Goal: Communication & Community: Participate in discussion

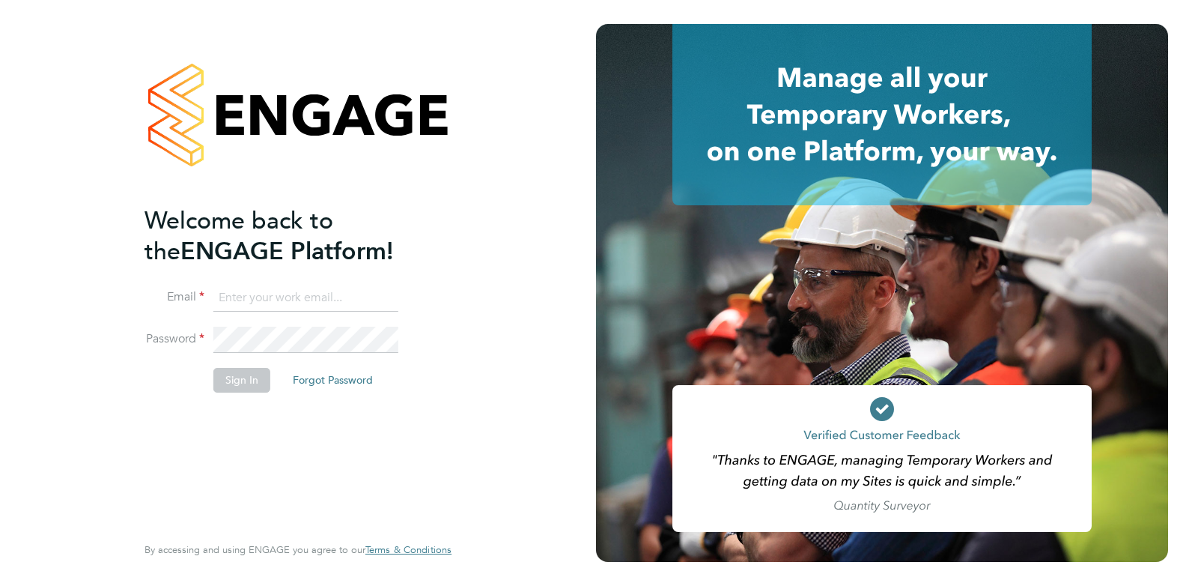
click at [309, 301] on input at bounding box center [305, 298] width 185 height 27
type input "claire@omniapeople.com"
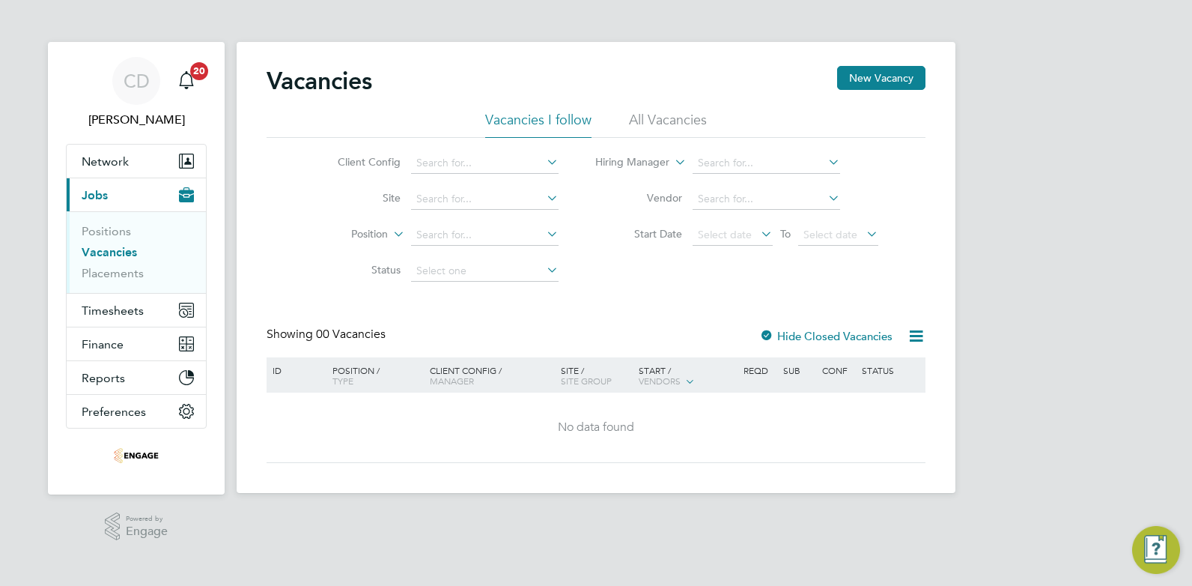
click at [655, 120] on li "All Vacancies" at bounding box center [668, 124] width 78 height 27
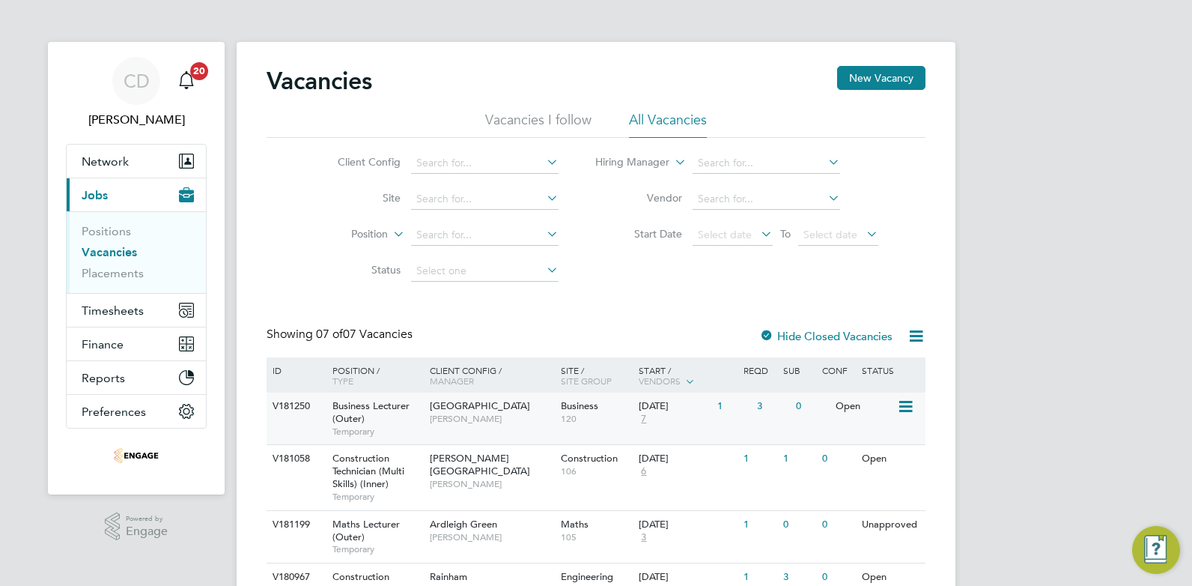
click at [446, 405] on span "[GEOGRAPHIC_DATA]" at bounding box center [480, 405] width 100 height 13
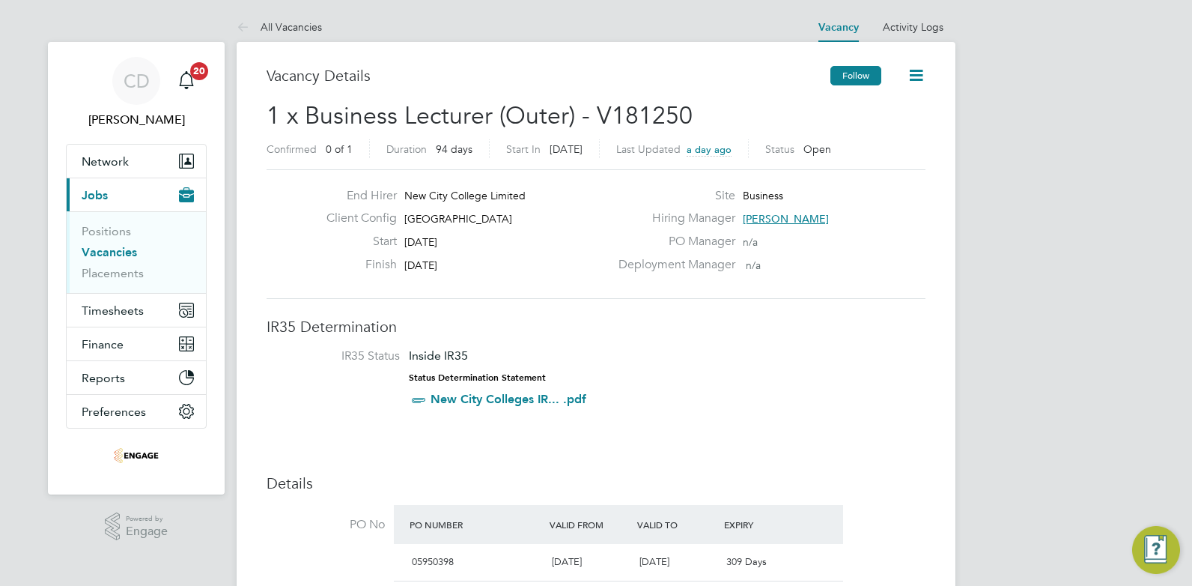
click at [865, 73] on button "Follow" at bounding box center [856, 75] width 51 height 19
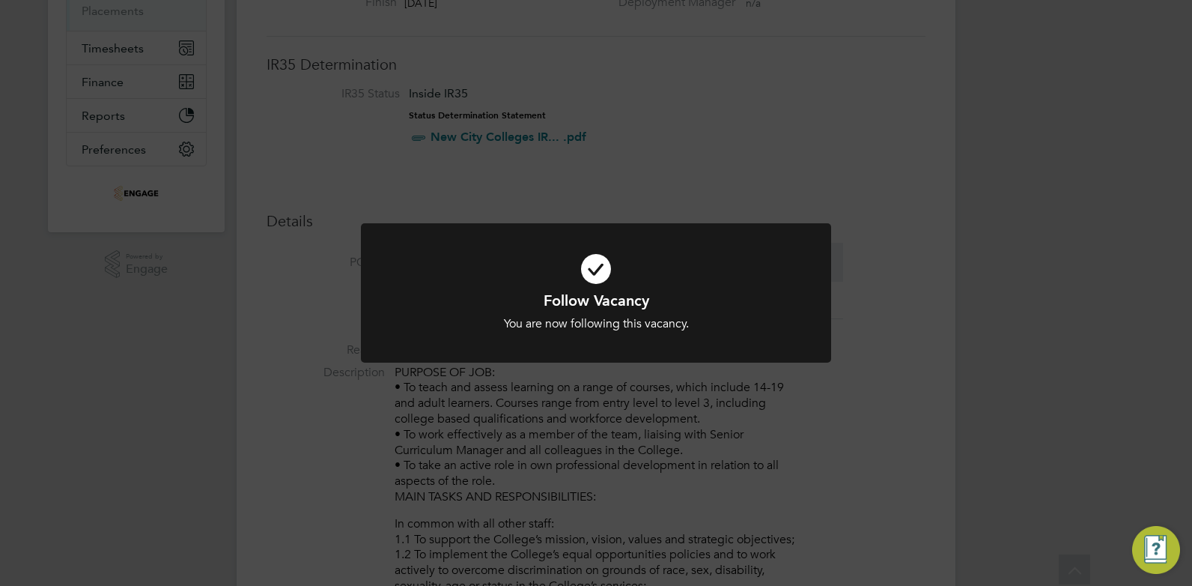
scroll to position [618, 0]
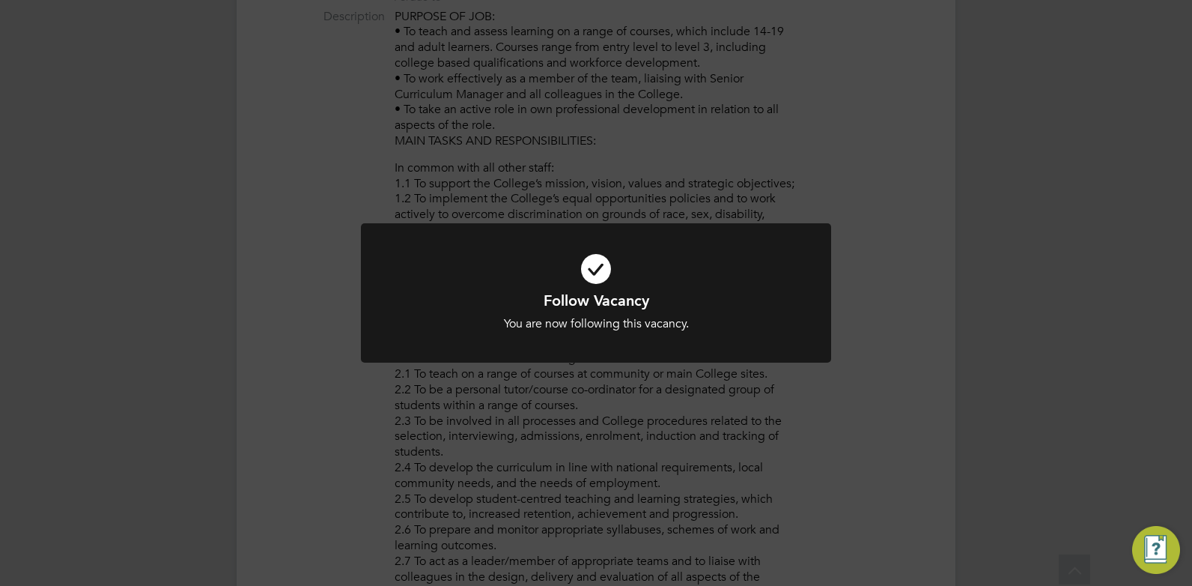
click at [813, 400] on div "Follow Vacancy You are now following this vacancy. Cancel Okay" at bounding box center [596, 293] width 1192 height 586
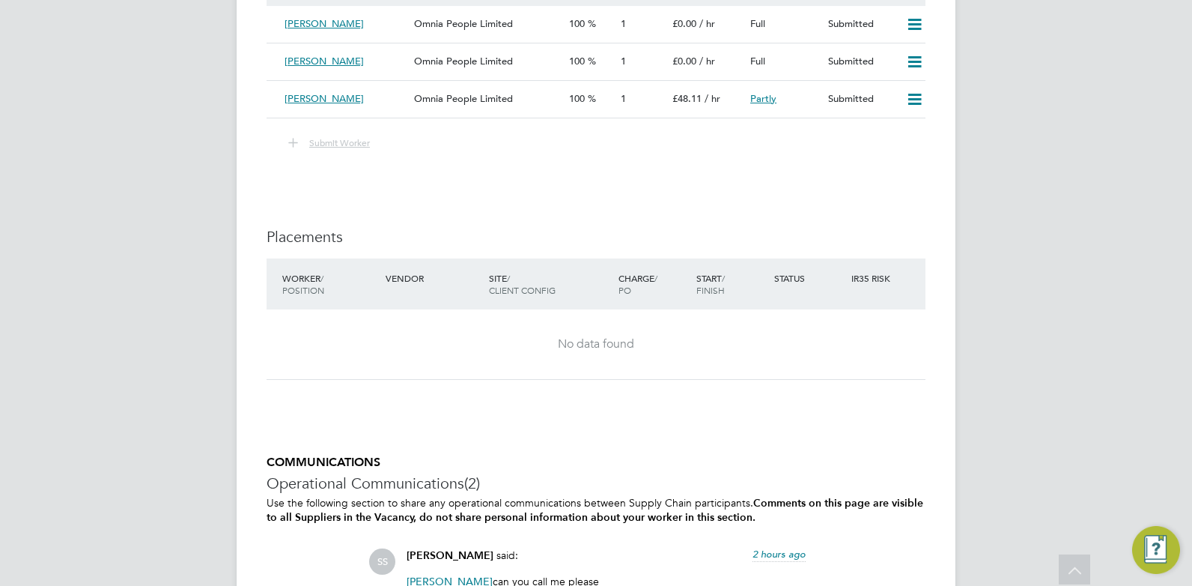
scroll to position [2262, 0]
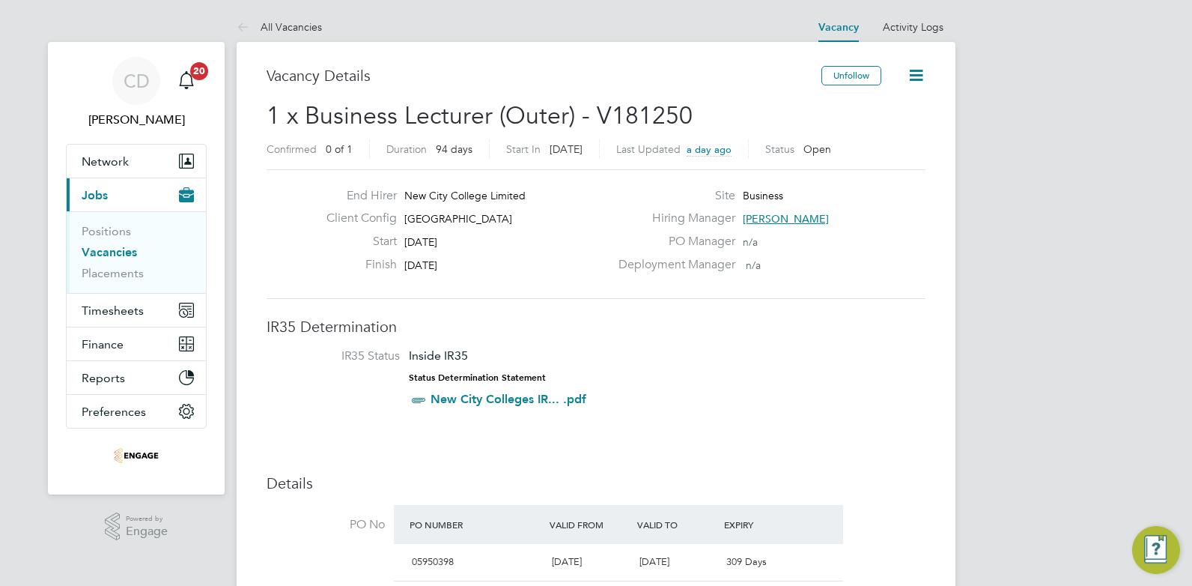
click at [105, 249] on link "Vacancies" at bounding box center [109, 252] width 55 height 14
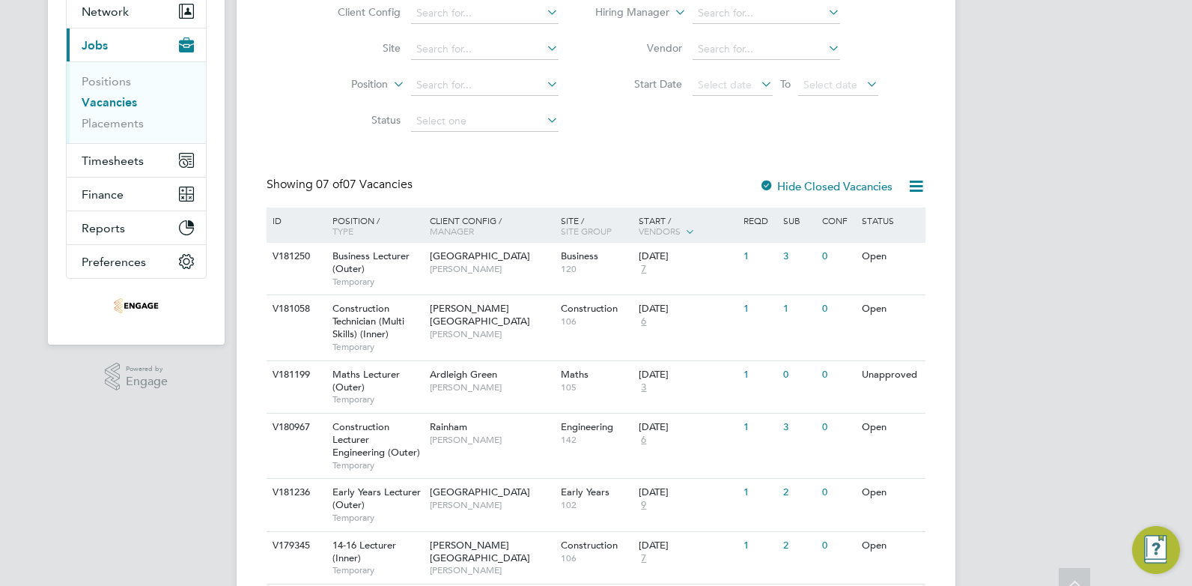
scroll to position [243, 0]
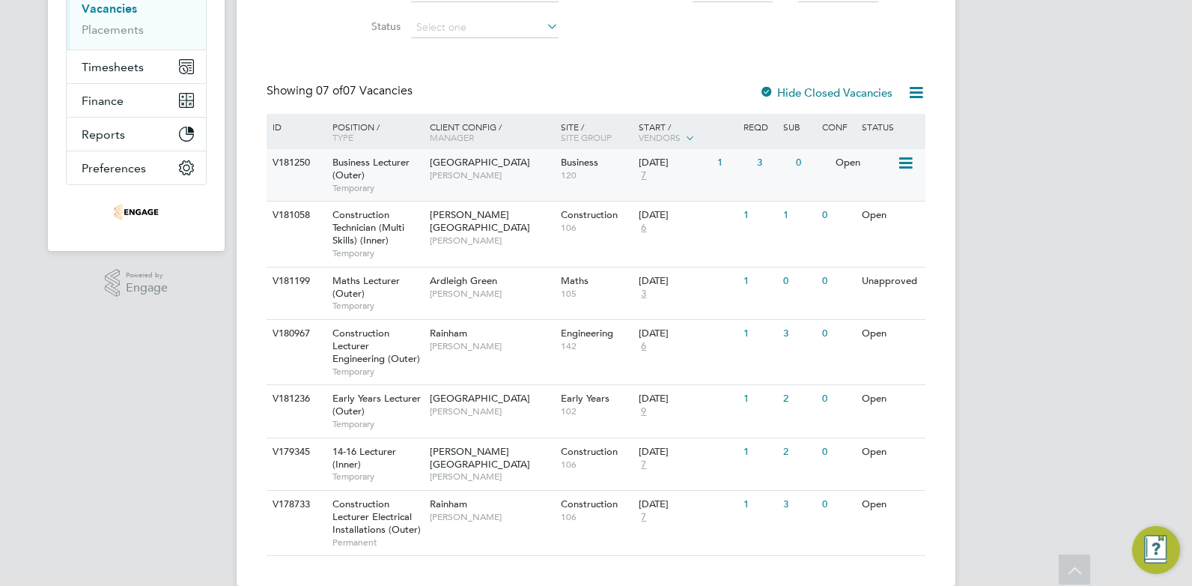
click at [437, 172] on span "[PERSON_NAME]" at bounding box center [492, 175] width 124 height 12
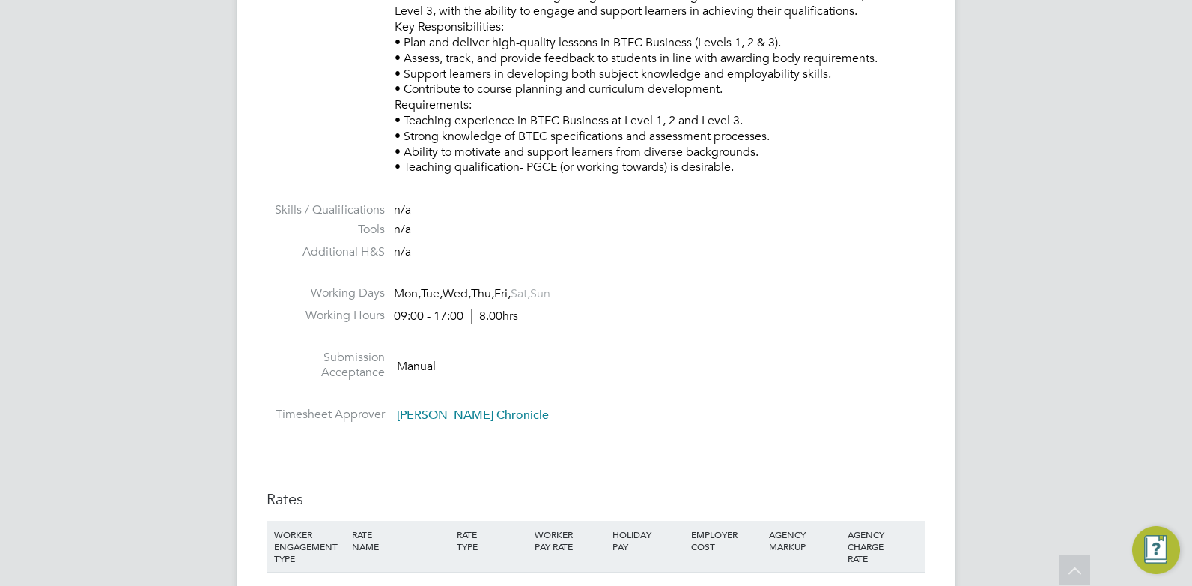
scroll to position [2434, 0]
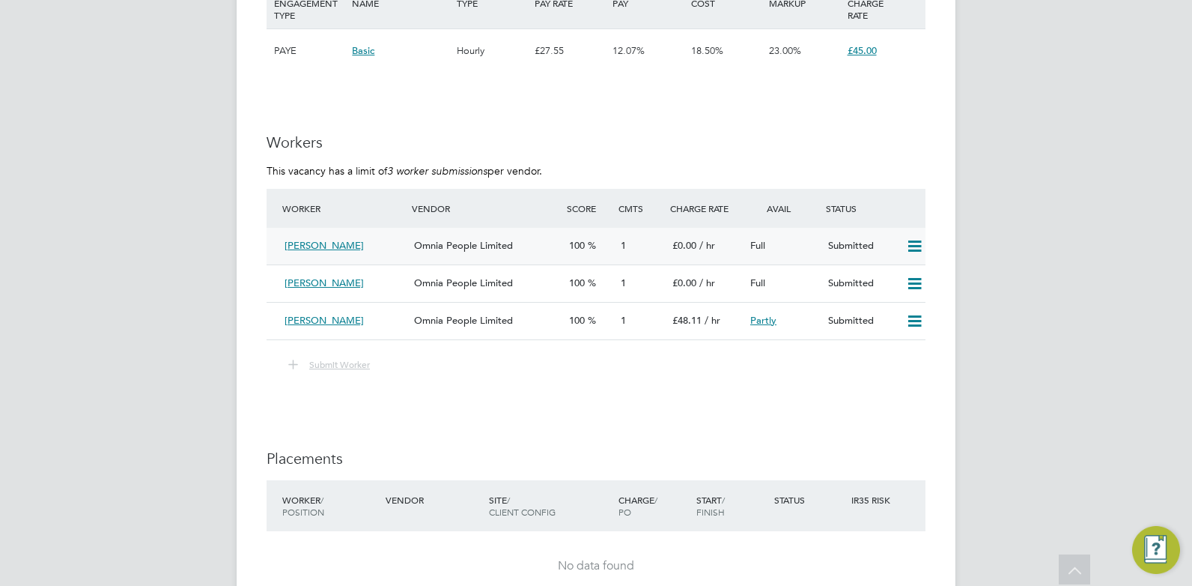
click at [371, 243] on div "[PERSON_NAME]" at bounding box center [344, 246] width 130 height 25
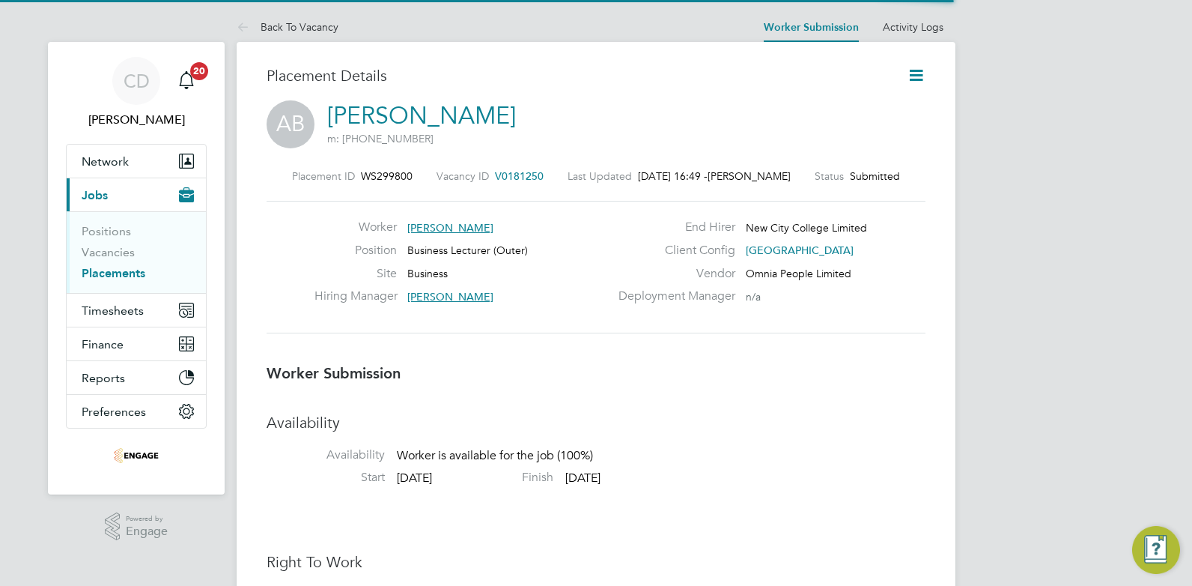
scroll to position [7, 7]
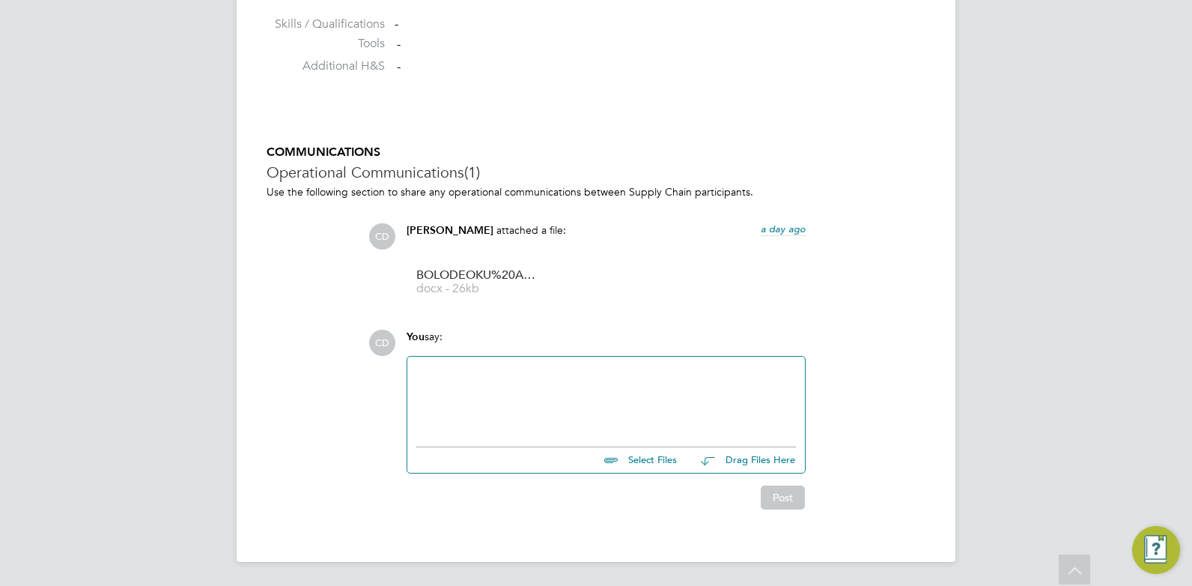
click at [556, 380] on div at bounding box center [606, 397] width 380 height 64
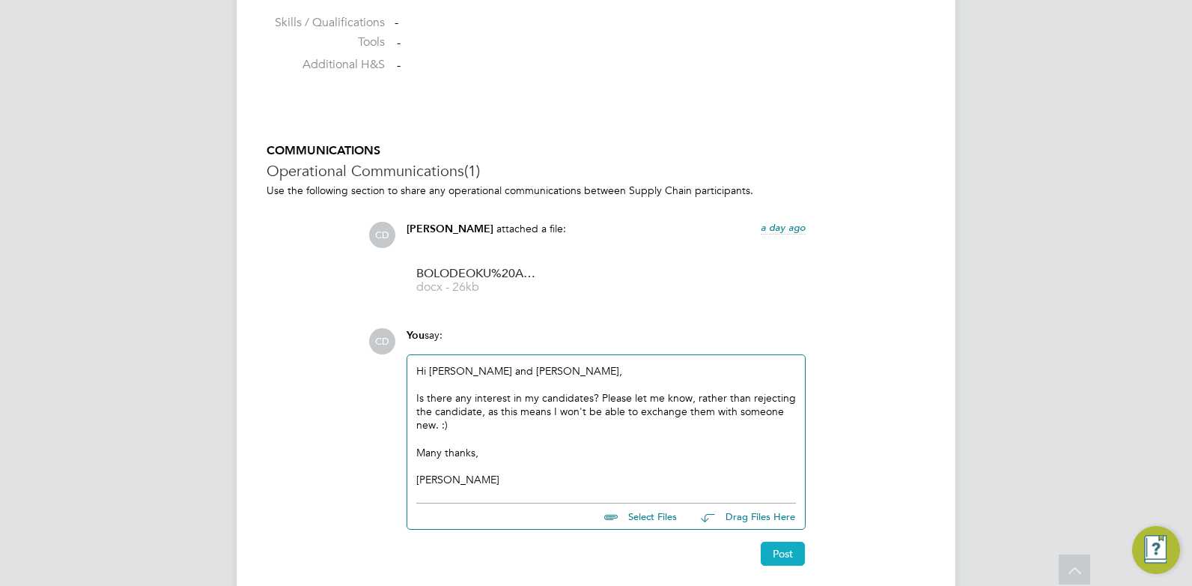
click at [784, 563] on button "Post" at bounding box center [783, 553] width 44 height 24
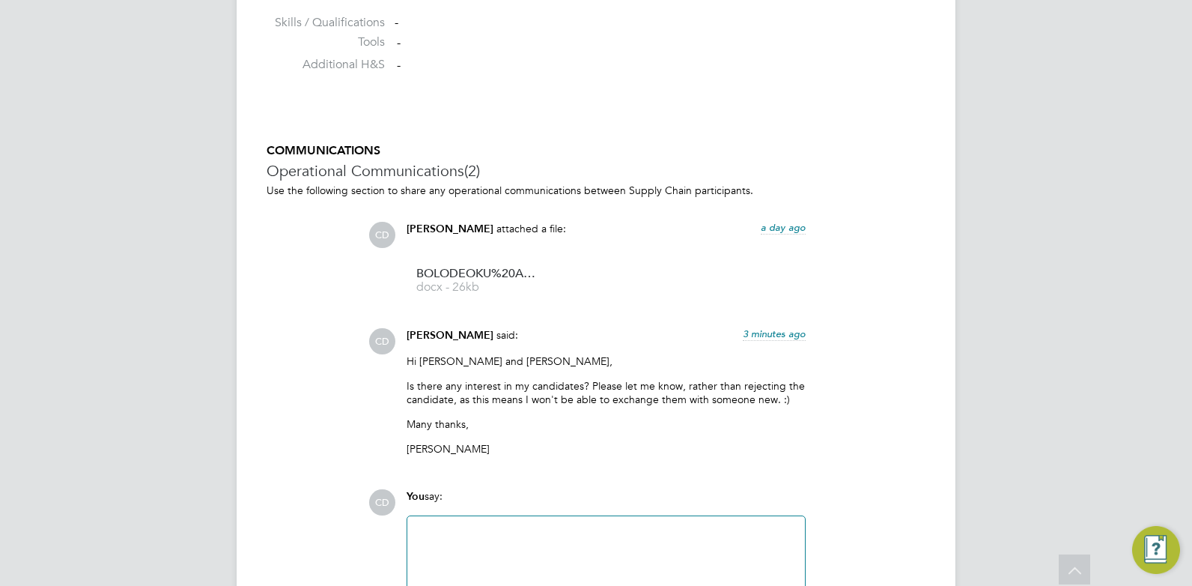
scroll to position [1218, 0]
